Goal: Task Accomplishment & Management: Complete application form

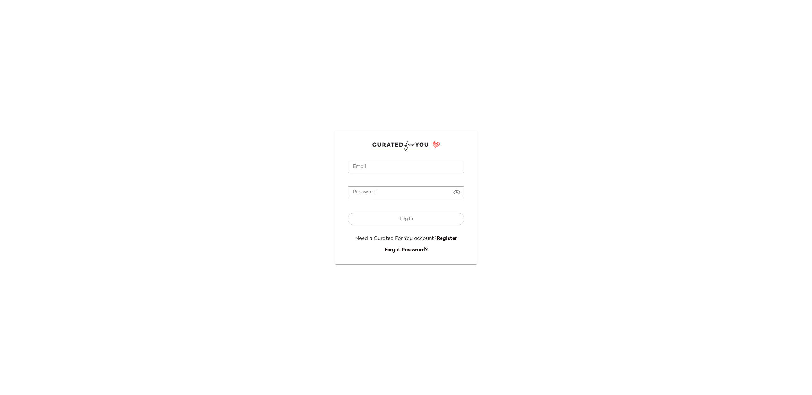
click at [499, 283] on div "Email Email Password Password Log In Need a Curated For You account? Register F…" at bounding box center [406, 197] width 812 height 395
click at [441, 237] on link "Register" at bounding box center [447, 238] width 20 height 5
